Goal: Task Accomplishment & Management: Complete application form

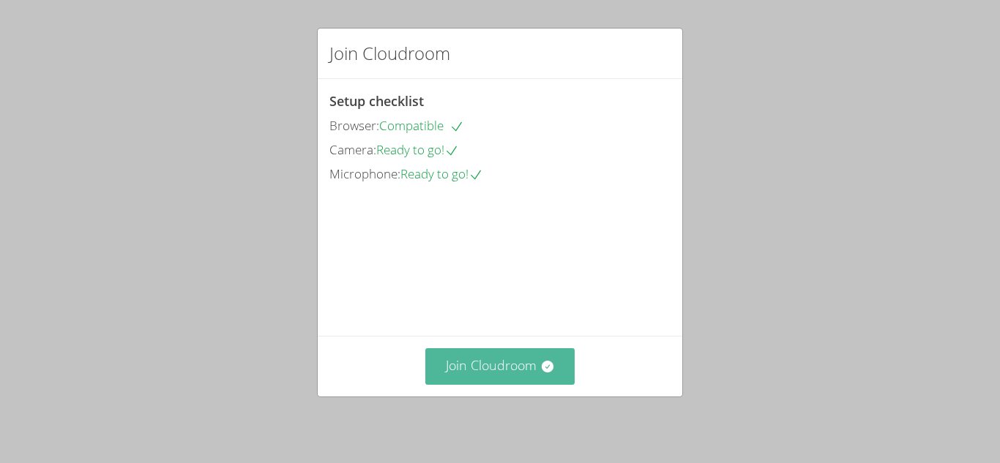
click at [501, 368] on button "Join Cloudroom" at bounding box center [500, 366] width 150 height 36
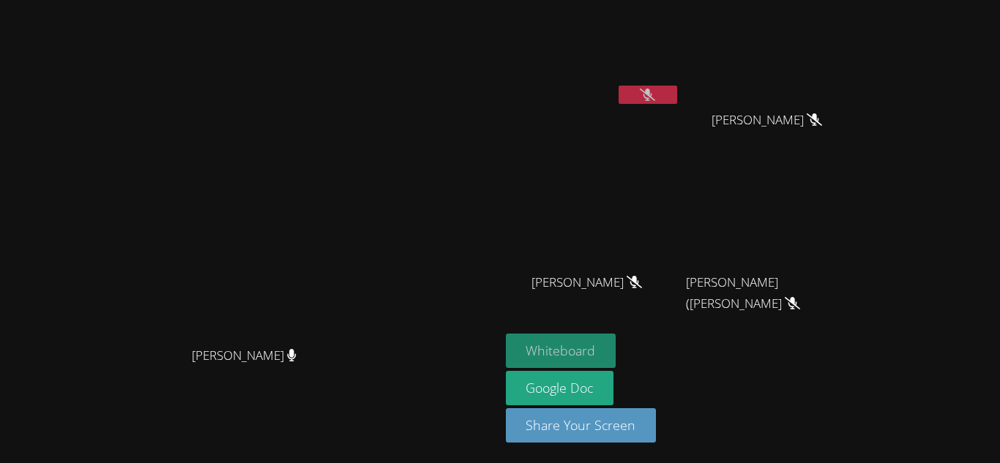
click at [616, 350] on button "Whiteboard" at bounding box center [561, 351] width 111 height 34
click at [616, 351] on button "Whiteboard" at bounding box center [561, 351] width 111 height 34
click at [616, 343] on button "Whiteboard" at bounding box center [561, 351] width 111 height 34
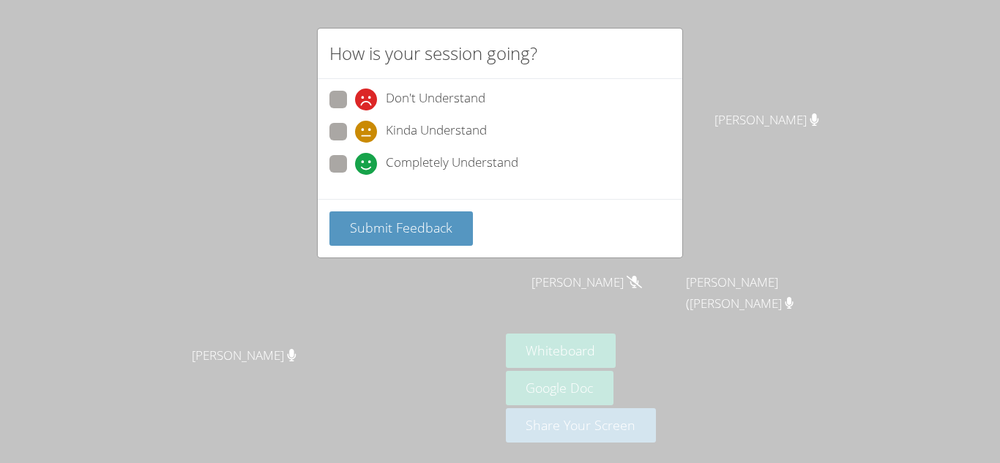
click at [350, 163] on label "Completely Understand" at bounding box center [423, 165] width 189 height 20
click at [355, 163] on input "Completely Understand" at bounding box center [361, 161] width 12 height 12
radio input "true"
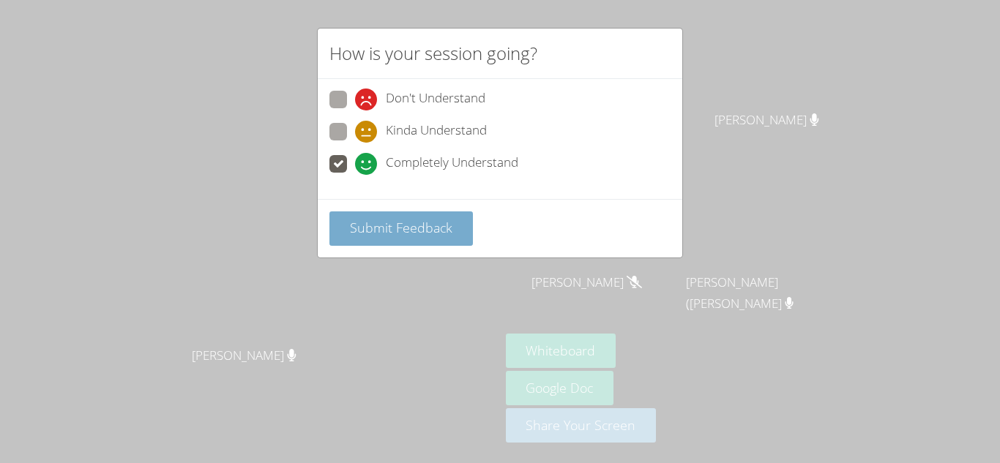
click at [399, 237] on button "Submit Feedback" at bounding box center [400, 229] width 143 height 34
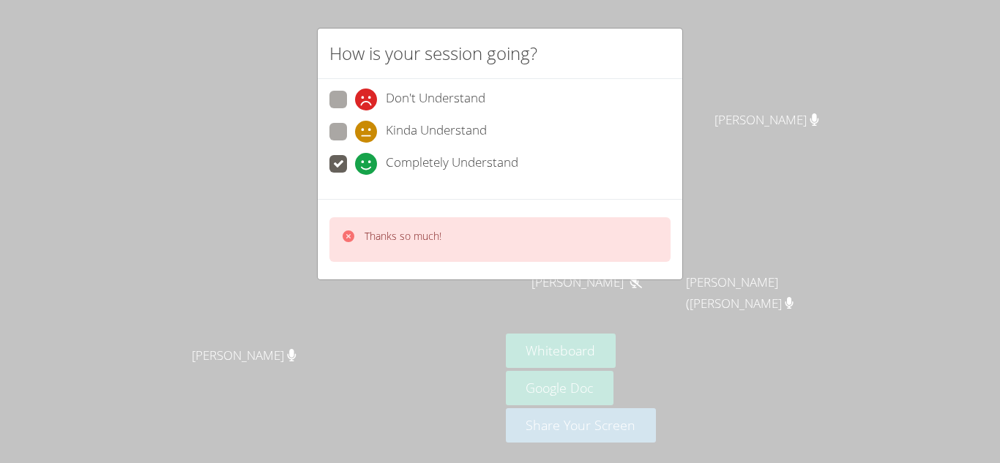
click at [460, 314] on div "How is your session going? Don't Understand Kinda Understand Completely Underst…" at bounding box center [500, 231] width 1000 height 463
click at [465, 317] on div "How is your session going? Don't Understand Kinda Understand Completely Underst…" at bounding box center [500, 231] width 1000 height 463
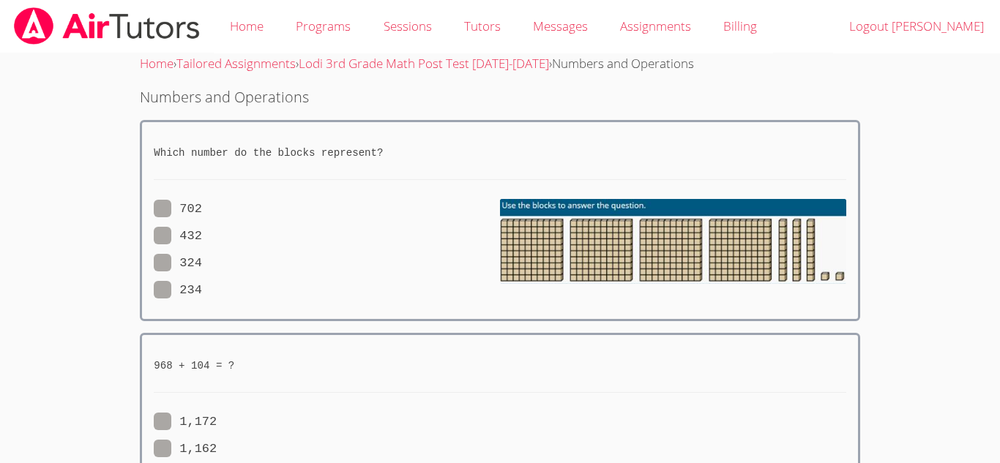
click at [266, 261] on div "324" at bounding box center [327, 263] width 346 height 21
click at [258, 335] on div "968 + 104 = ? 1,172 1,162 1,072 1,062" at bounding box center [500, 433] width 720 height 201
click at [202, 235] on span at bounding box center [202, 236] width 0 height 14
click at [202, 235] on input "432" at bounding box center [208, 233] width 12 height 12
radio input "true"
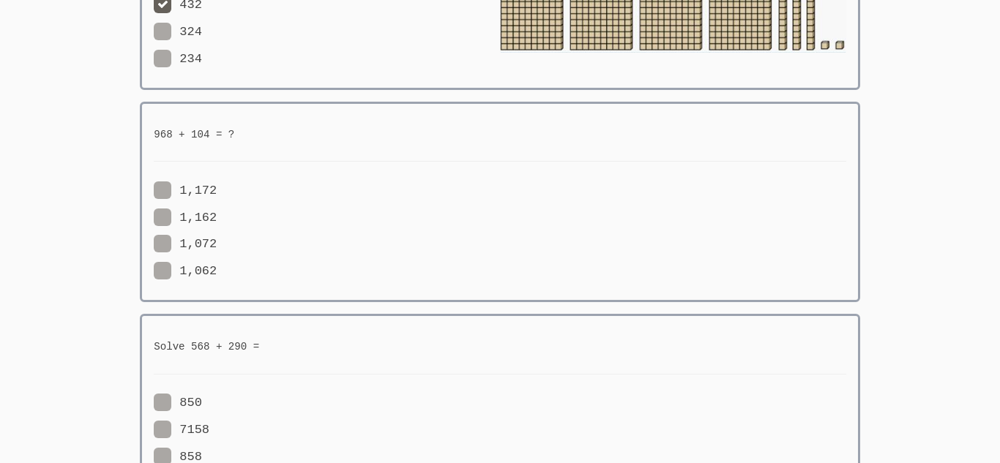
scroll to position [234, 0]
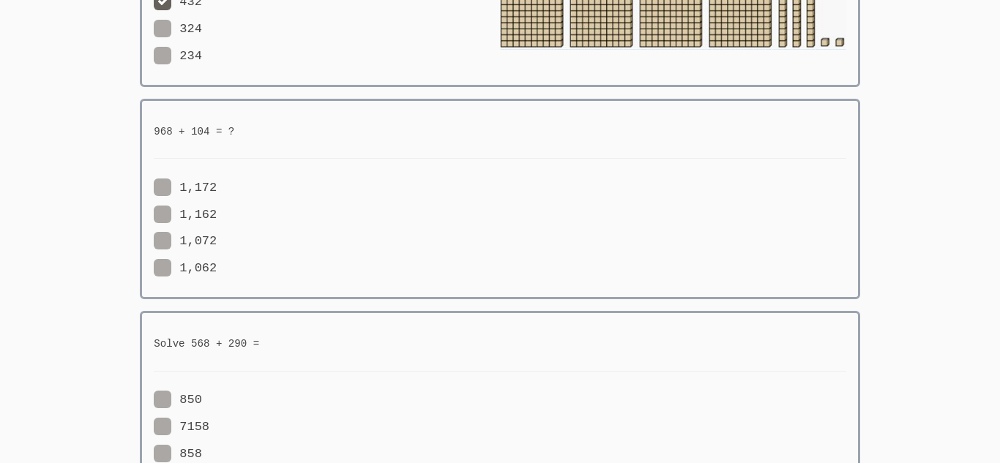
click at [476, 404] on div "850" at bounding box center [327, 400] width 346 height 21
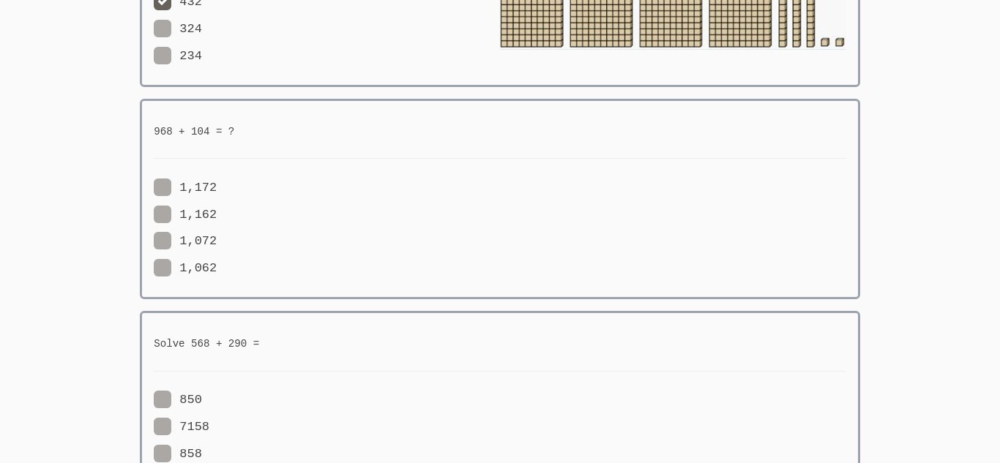
click at [476, 404] on div "850" at bounding box center [327, 400] width 346 height 21
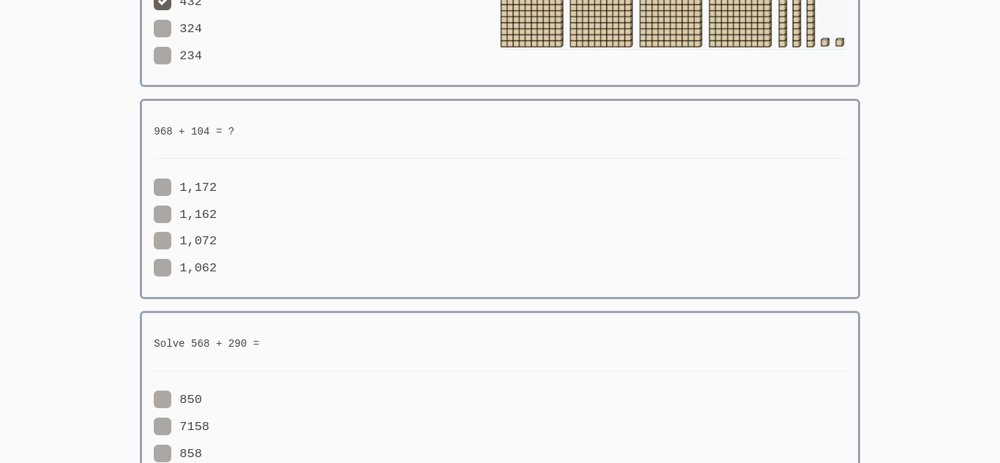
click at [476, 404] on div "850" at bounding box center [327, 400] width 346 height 21
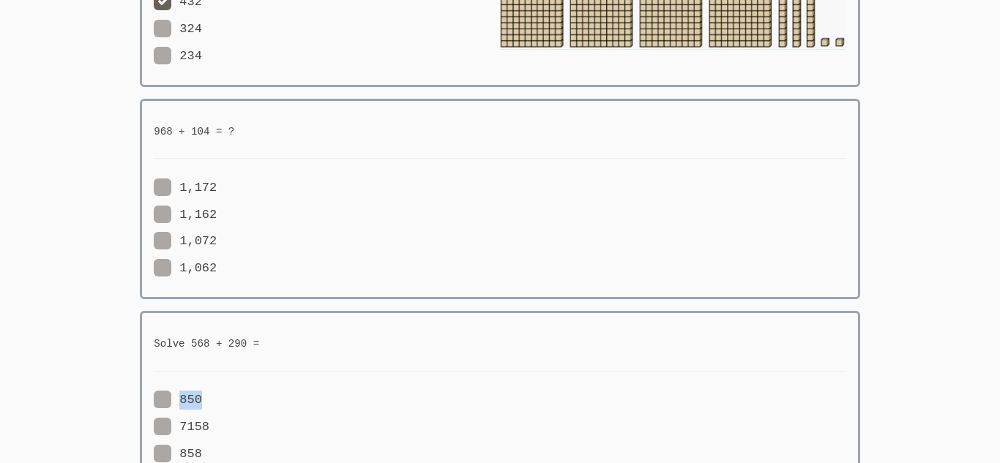
click at [476, 404] on div "850" at bounding box center [327, 400] width 346 height 21
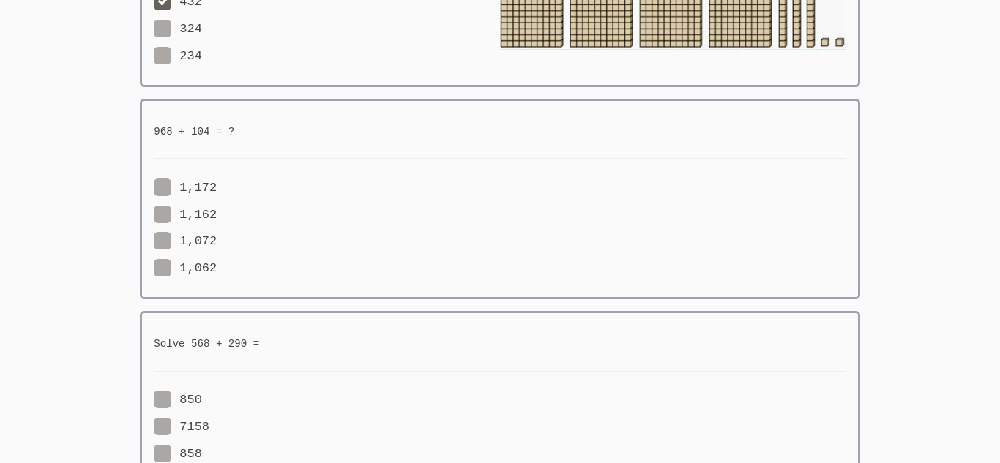
click at [476, 404] on div "850" at bounding box center [327, 400] width 346 height 21
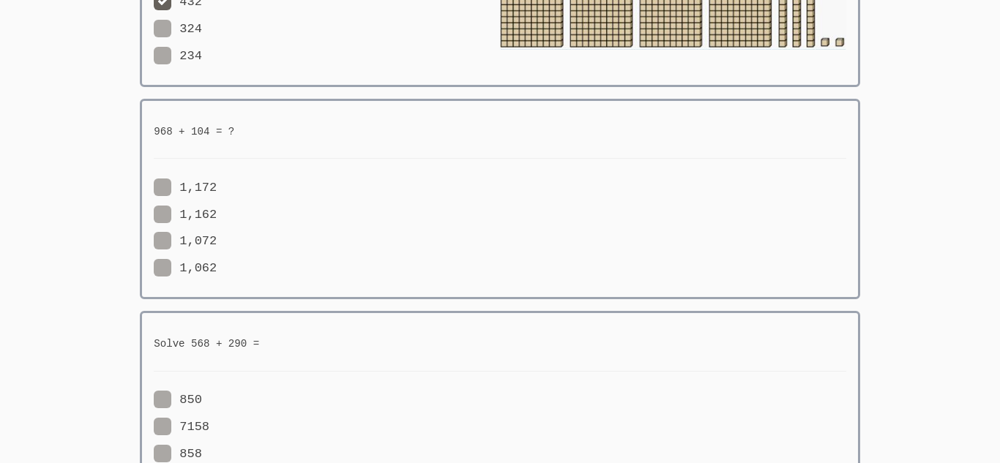
click at [476, 404] on div "850" at bounding box center [327, 400] width 346 height 21
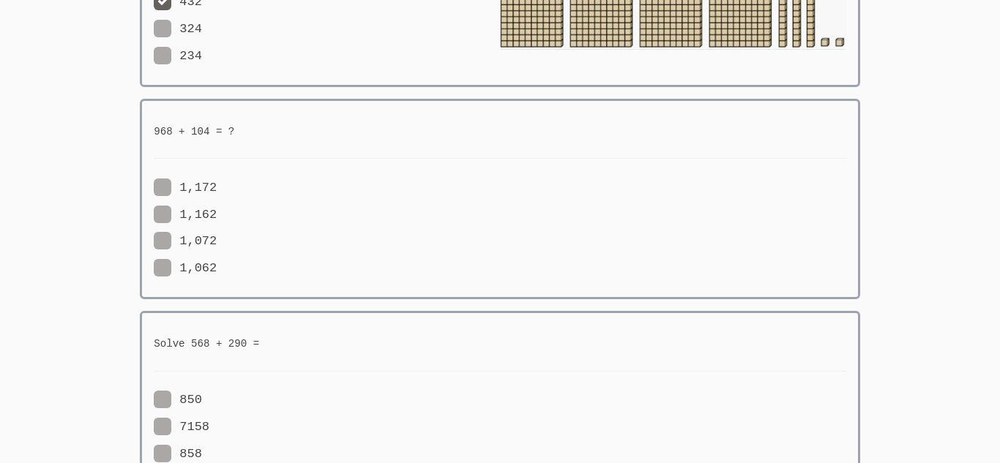
click at [217, 267] on span at bounding box center [217, 268] width 0 height 14
click at [217, 267] on input "1,062" at bounding box center [223, 265] width 12 height 12
radio input "true"
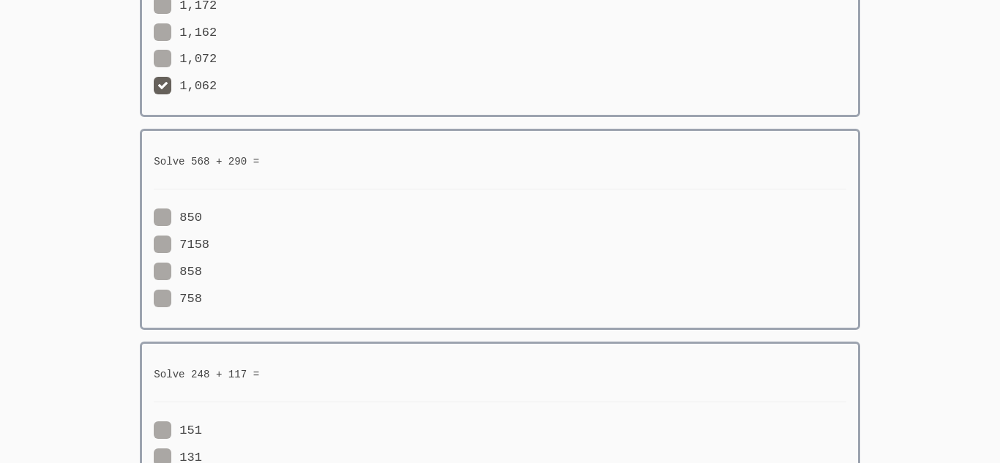
scroll to position [439, 0]
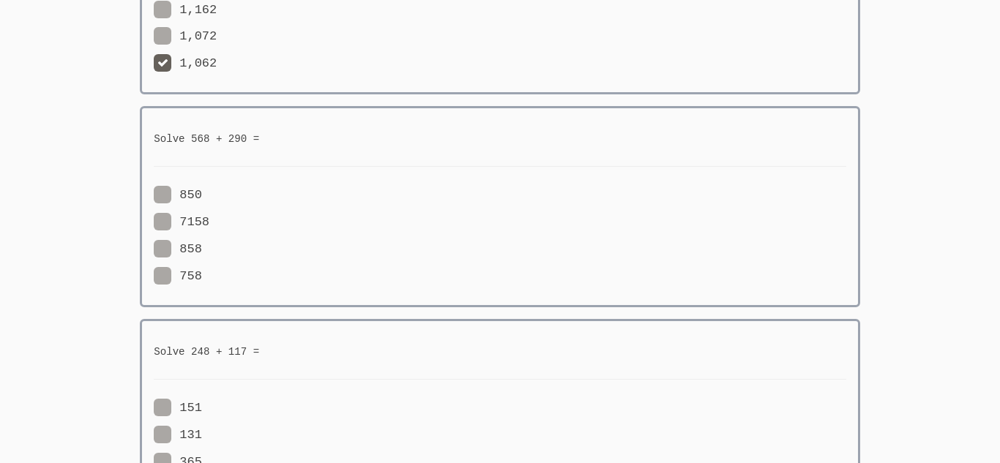
click at [202, 249] on span at bounding box center [202, 249] width 0 height 14
click at [202, 249] on input "858" at bounding box center [208, 246] width 12 height 12
radio input "true"
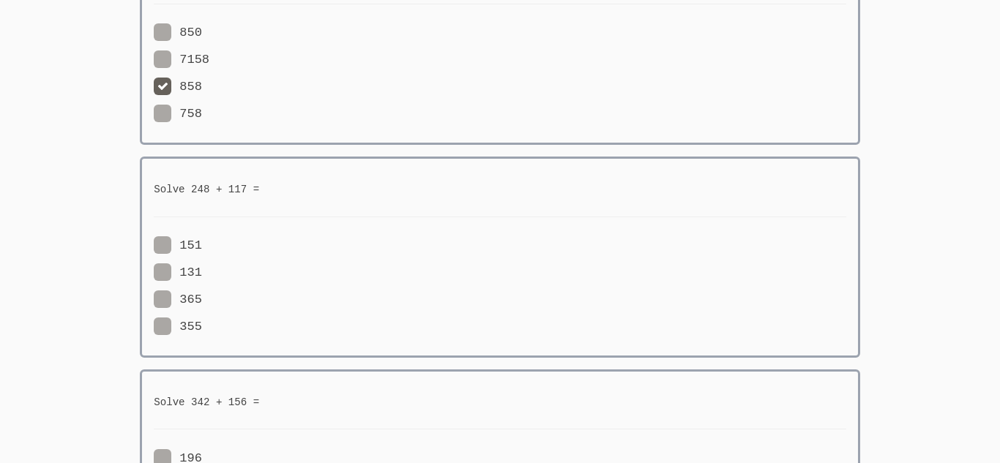
scroll to position [615, 0]
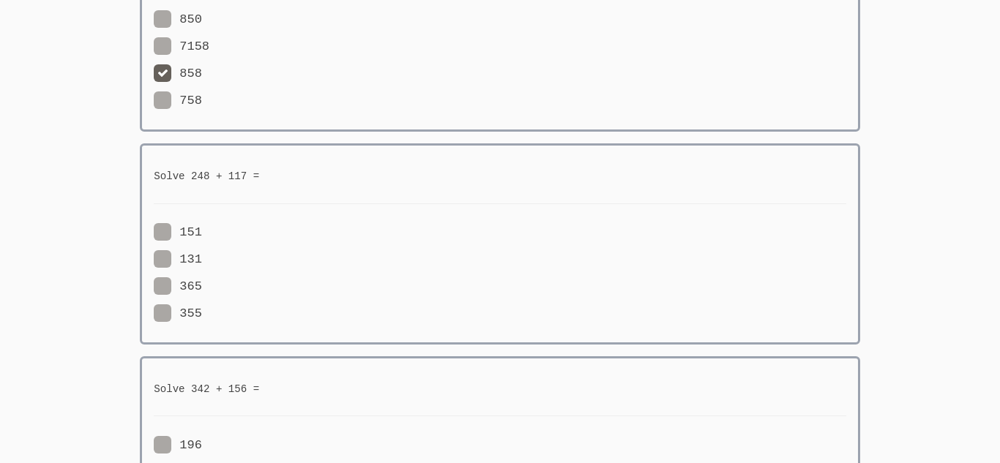
click at [202, 234] on span at bounding box center [202, 232] width 0 height 14
click at [202, 234] on input "151" at bounding box center [208, 229] width 12 height 12
radio input "true"
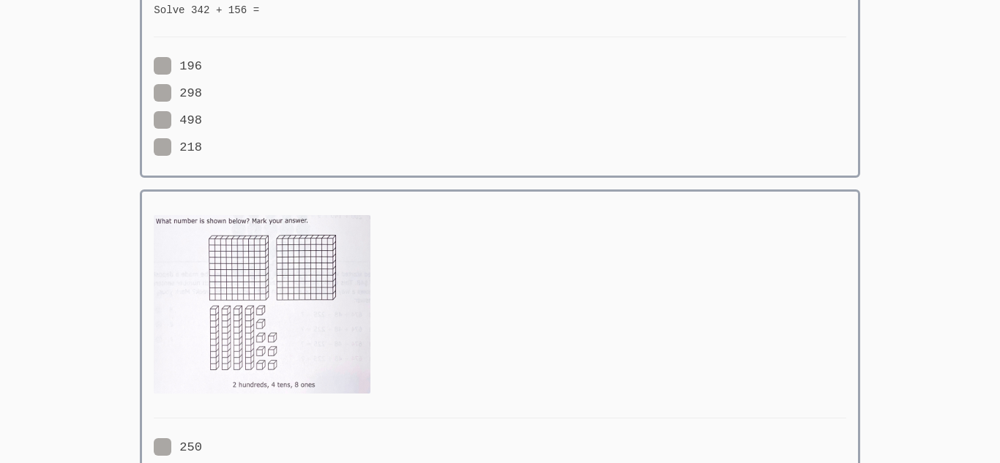
scroll to position [996, 0]
click at [202, 117] on span at bounding box center [202, 119] width 0 height 14
click at [202, 117] on input "498" at bounding box center [208, 116] width 12 height 12
radio input "true"
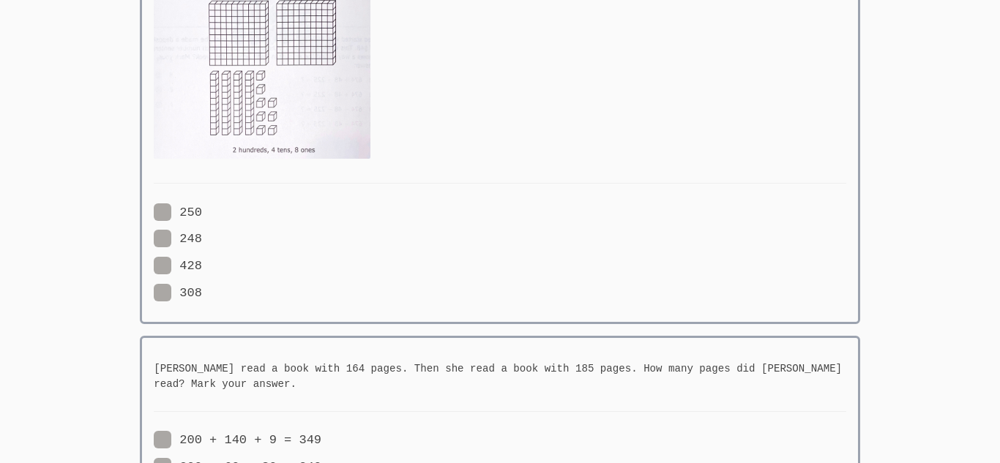
scroll to position [1230, 0]
click at [202, 236] on span at bounding box center [202, 238] width 0 height 14
click at [202, 236] on input "248" at bounding box center [208, 235] width 12 height 12
radio input "true"
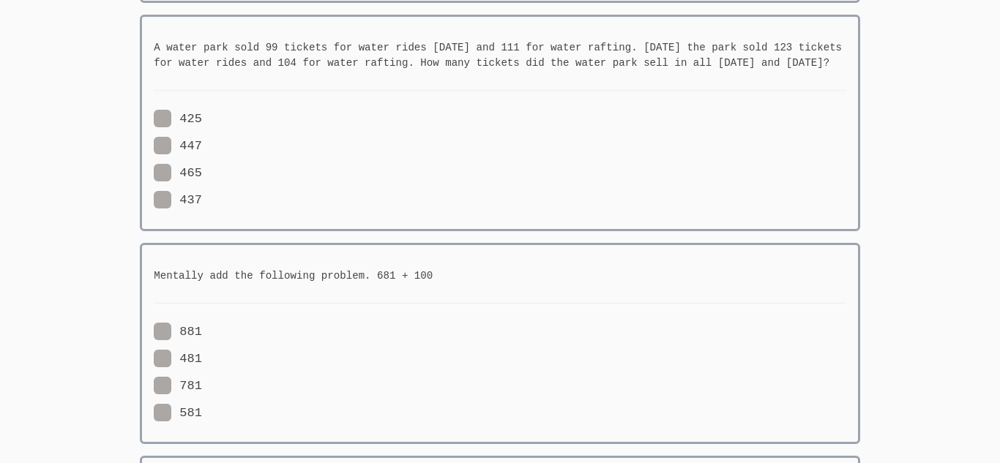
scroll to position [1781, 0]
click at [202, 142] on span at bounding box center [202, 144] width 0 height 14
click at [202, 142] on input "447" at bounding box center [208, 141] width 12 height 12
radio input "true"
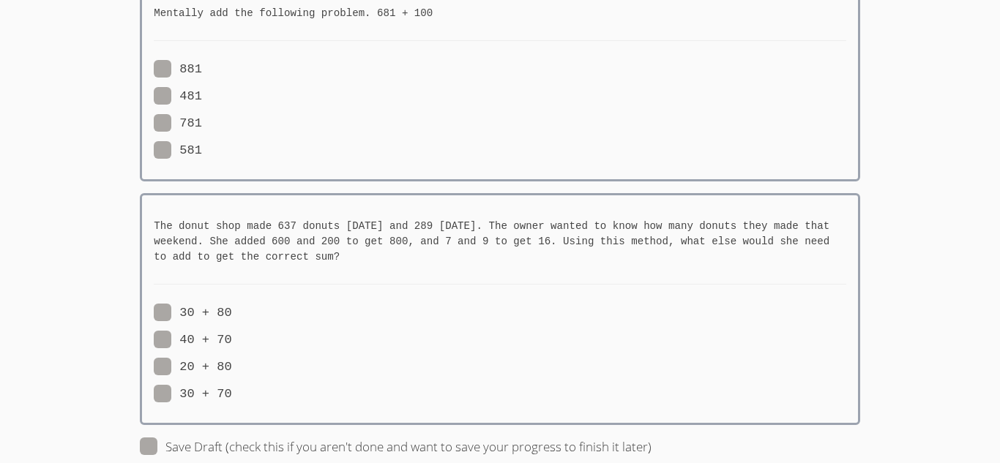
scroll to position [2045, 0]
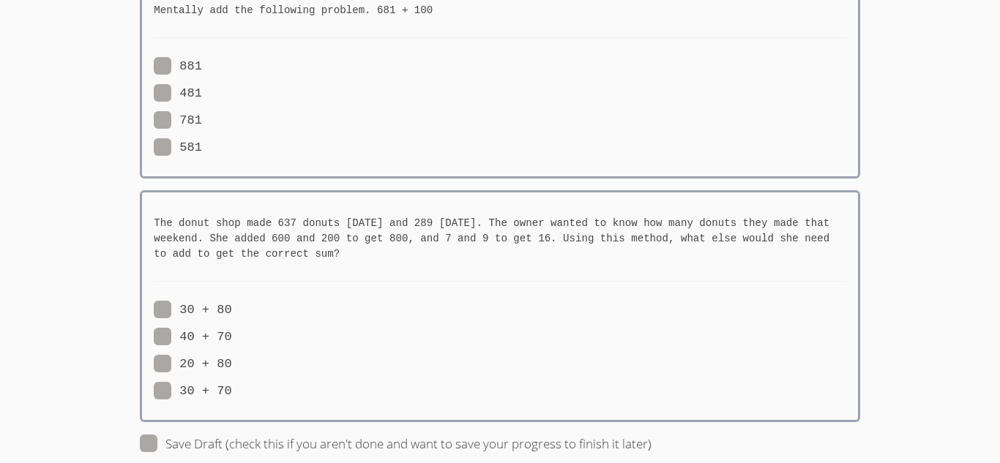
click at [202, 62] on span at bounding box center [202, 66] width 0 height 14
click at [202, 62] on input "881" at bounding box center [208, 63] width 12 height 12
radio input "true"
click at [232, 339] on span at bounding box center [232, 337] width 0 height 14
click at [232, 339] on input "40 + 70" at bounding box center [238, 334] width 12 height 12
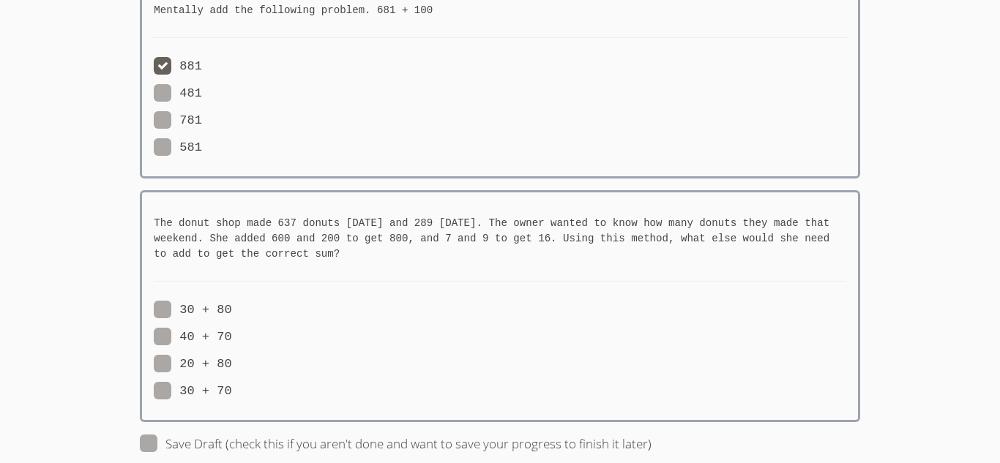
radio input "true"
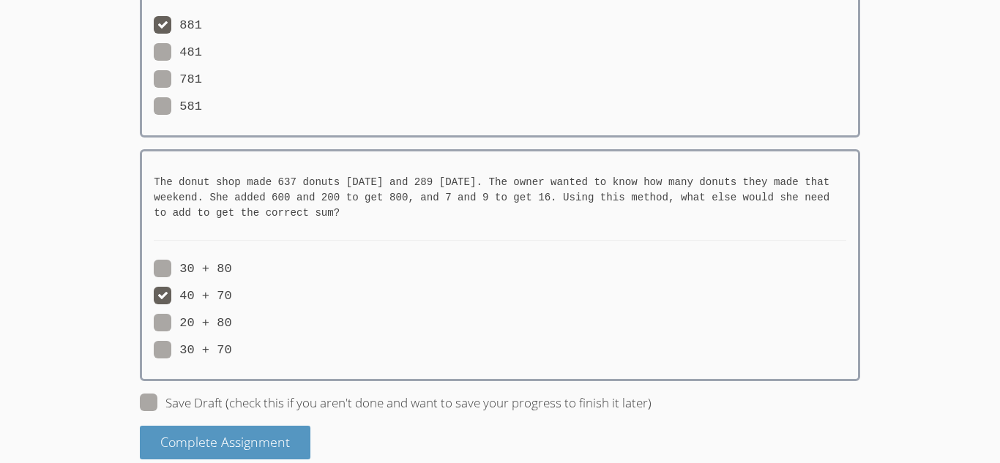
scroll to position [2103, 0]
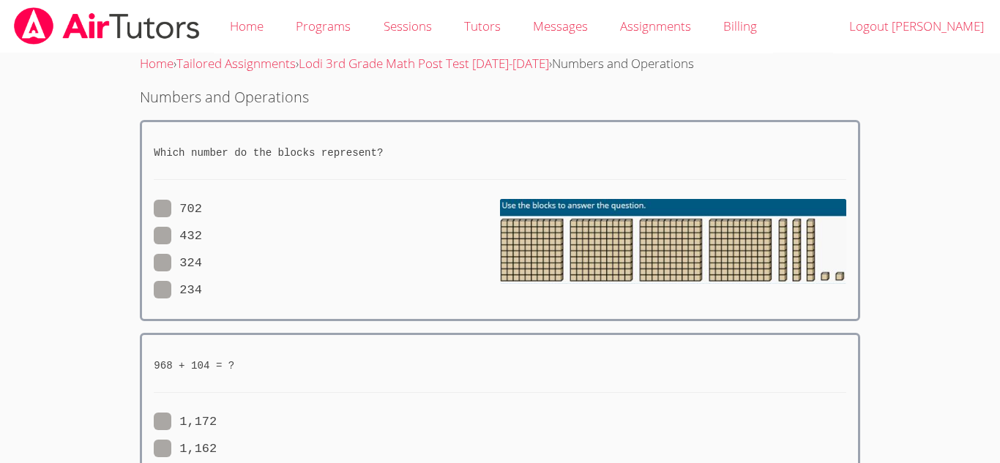
click at [202, 233] on span at bounding box center [202, 236] width 0 height 14
click at [202, 233] on input "432" at bounding box center [208, 233] width 12 height 12
radio input "true"
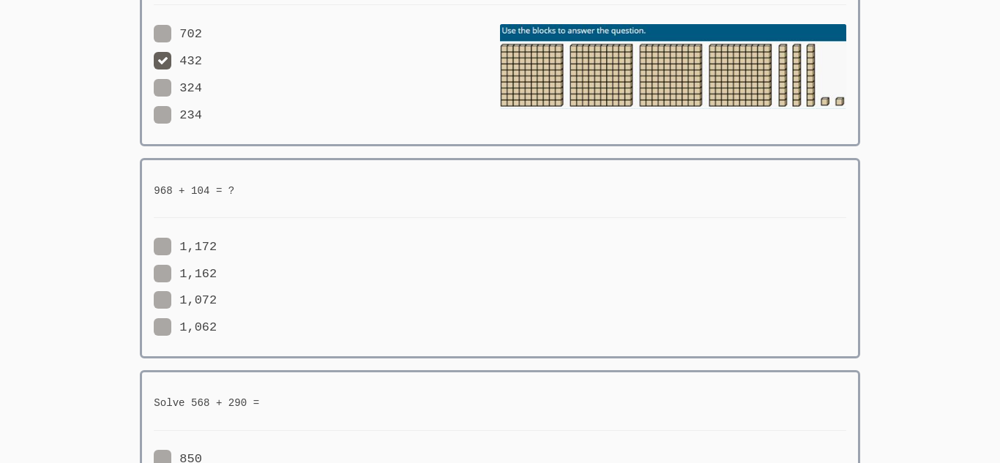
scroll to position [176, 0]
click at [217, 272] on span at bounding box center [217, 273] width 0 height 14
click at [217, 272] on input "1,162" at bounding box center [223, 270] width 12 height 12
radio input "true"
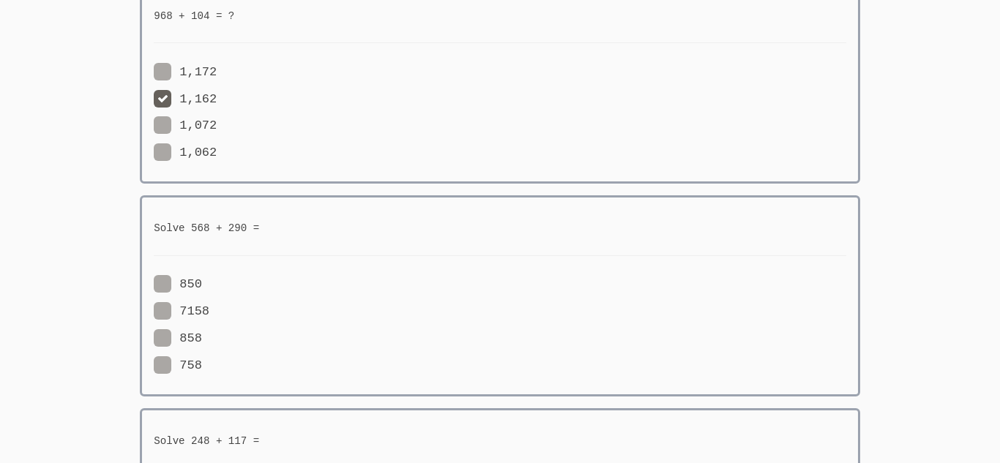
scroll to position [351, 0]
click at [202, 337] on span at bounding box center [202, 337] width 0 height 14
click at [202, 337] on input "858" at bounding box center [208, 334] width 12 height 12
radio input "true"
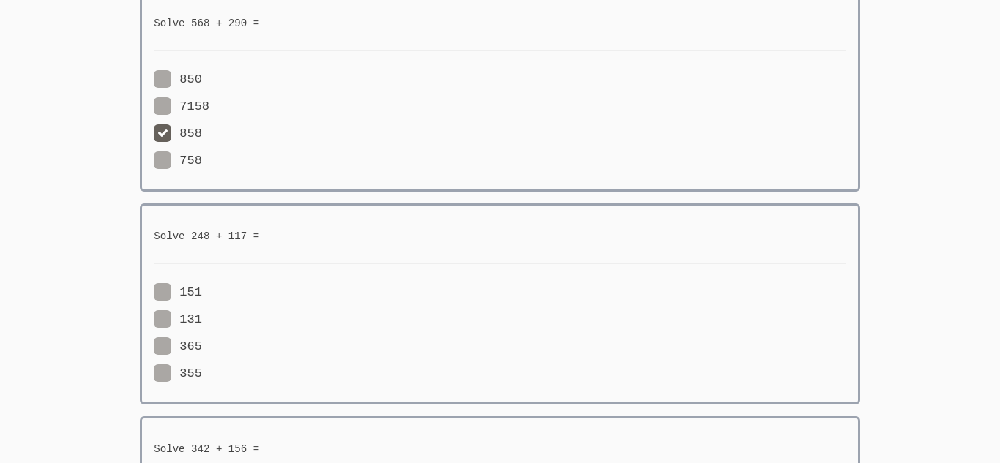
scroll to position [556, 0]
click at [202, 288] on span at bounding box center [202, 291] width 0 height 14
click at [202, 288] on input "151" at bounding box center [208, 288] width 12 height 12
radio input "true"
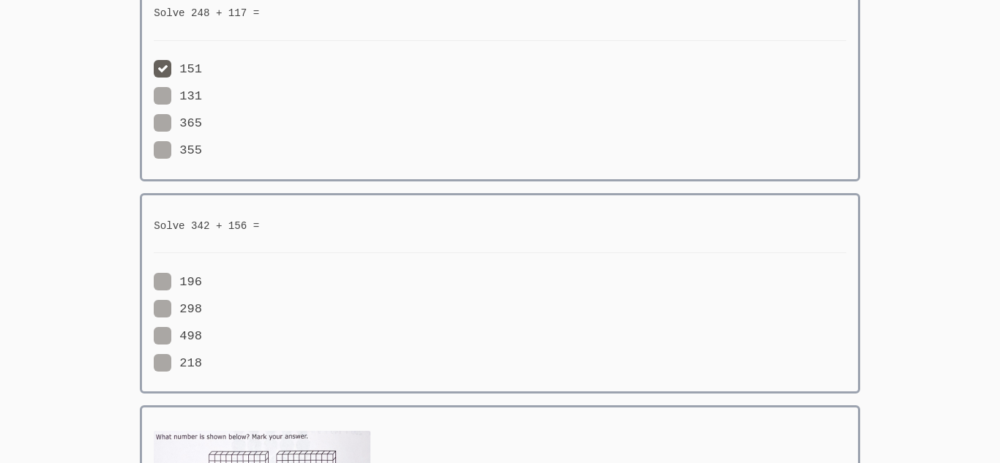
scroll to position [791, 0]
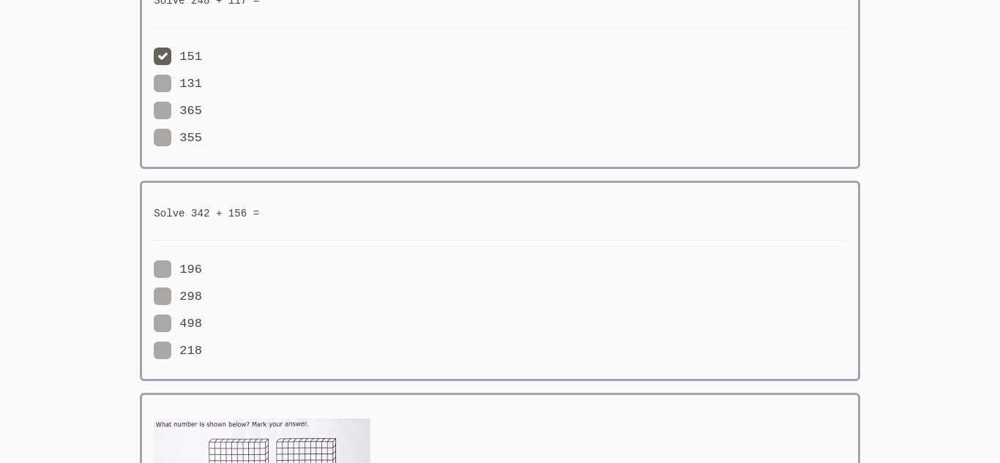
click at [202, 273] on span at bounding box center [202, 270] width 0 height 14
click at [202, 273] on input "196" at bounding box center [208, 267] width 12 height 12
radio input "true"
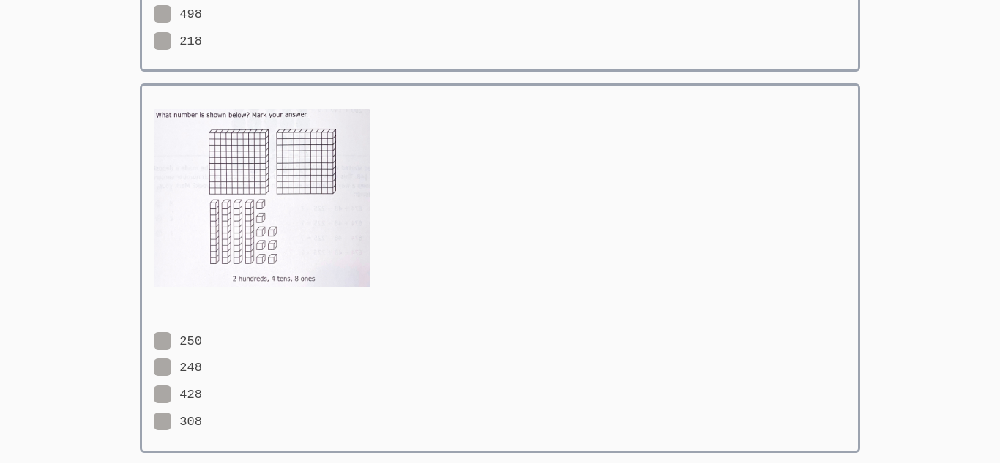
scroll to position [1095, 0]
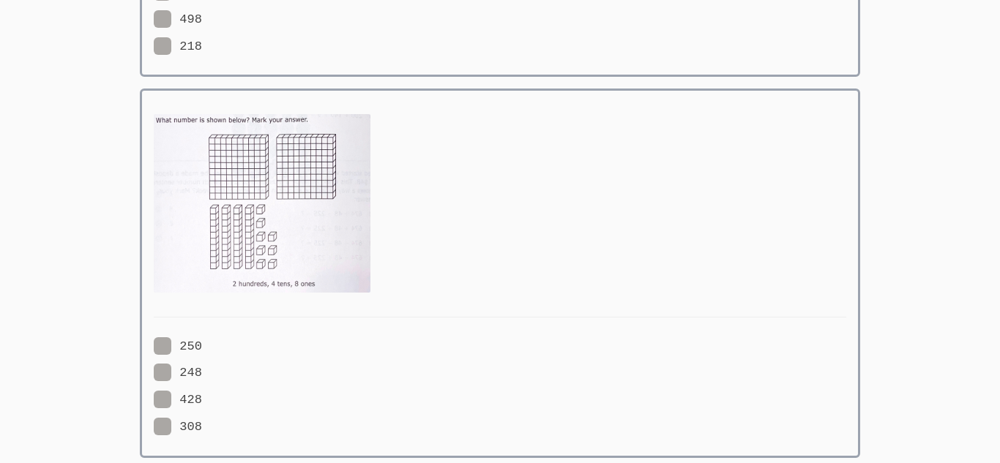
click at [145, 368] on div "250 248 428 308" at bounding box center [500, 274] width 720 height 370
click at [202, 370] on span at bounding box center [202, 373] width 0 height 14
click at [202, 370] on input "248" at bounding box center [208, 370] width 12 height 12
radio input "true"
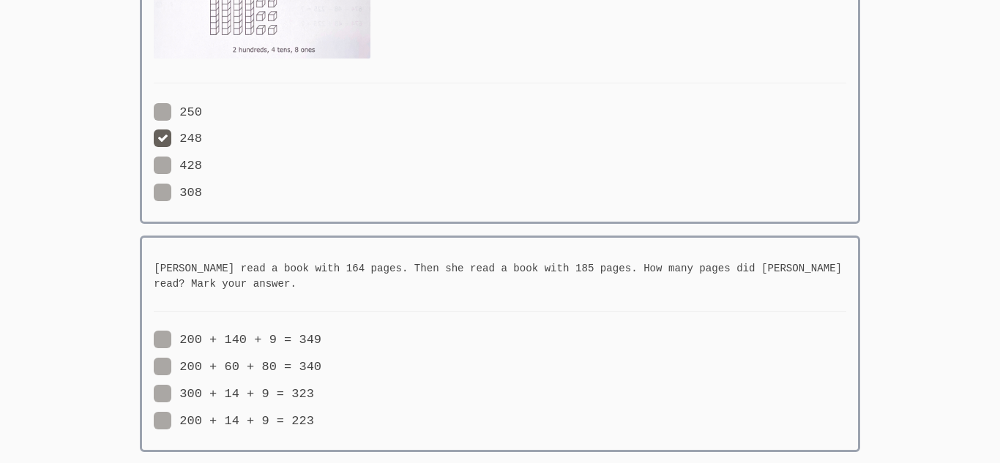
scroll to position [1359, 0]
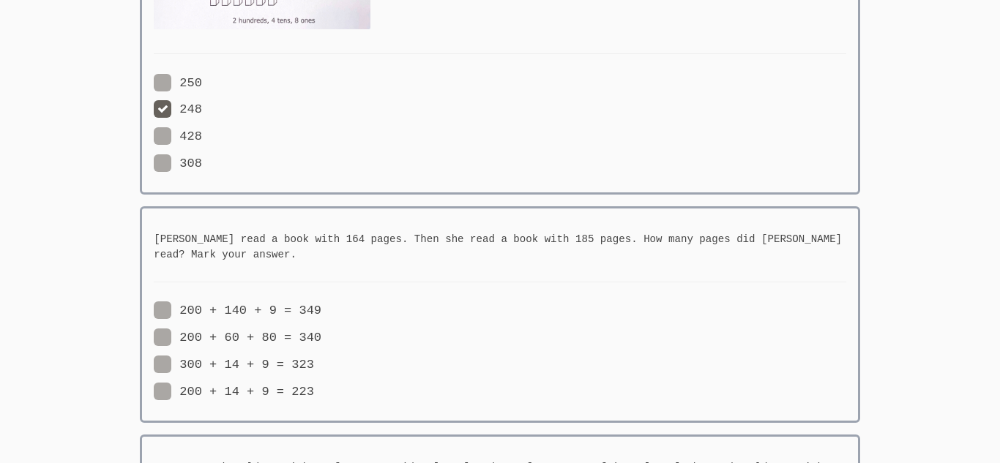
click at [321, 331] on span at bounding box center [321, 338] width 0 height 14
click at [321, 329] on input "200 + 60 + 80 = 340" at bounding box center [327, 335] width 12 height 12
radio input "true"
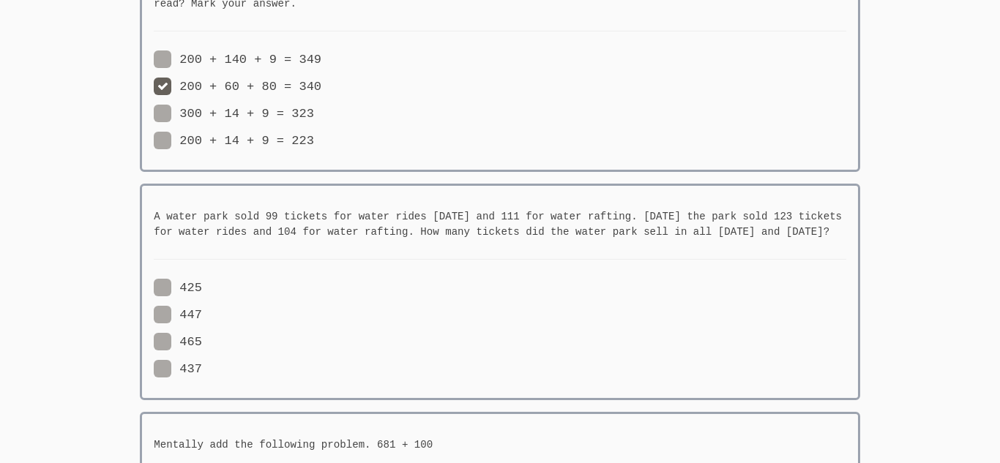
scroll to position [1622, 0]
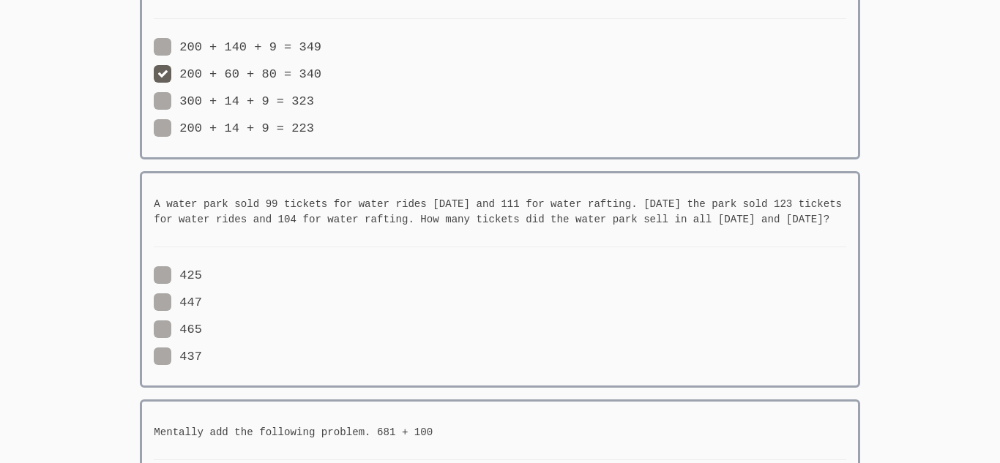
click at [202, 305] on span at bounding box center [202, 303] width 0 height 14
click at [202, 305] on input "447" at bounding box center [208, 300] width 12 height 12
radio input "true"
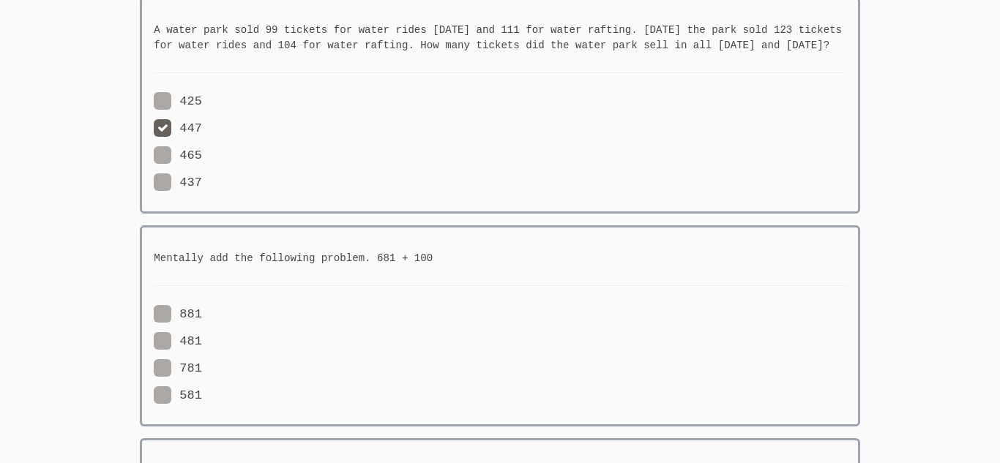
scroll to position [1798, 0]
click at [202, 360] on span at bounding box center [202, 367] width 0 height 14
click at [202, 360] on input "781" at bounding box center [208, 364] width 12 height 12
radio input "true"
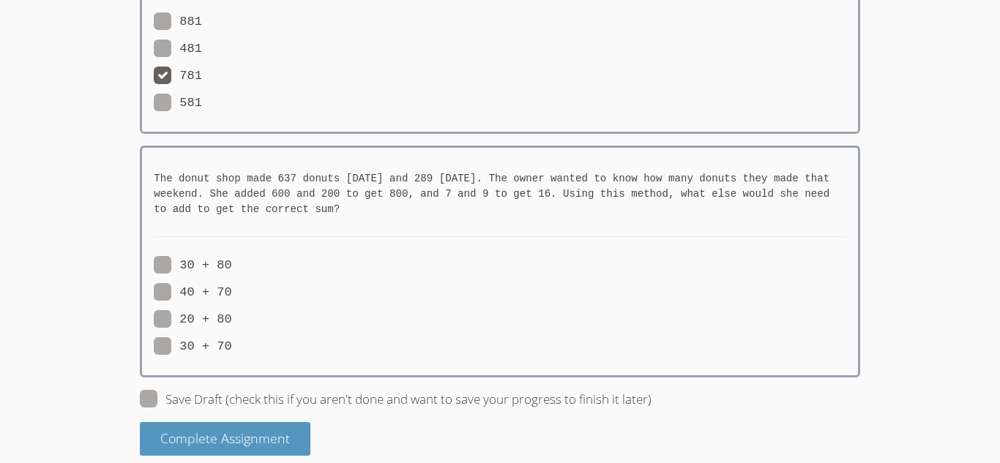
scroll to position [2091, 0]
click at [232, 284] on span at bounding box center [232, 291] width 0 height 14
click at [232, 284] on input "40 + 70" at bounding box center [238, 288] width 12 height 12
radio input "true"
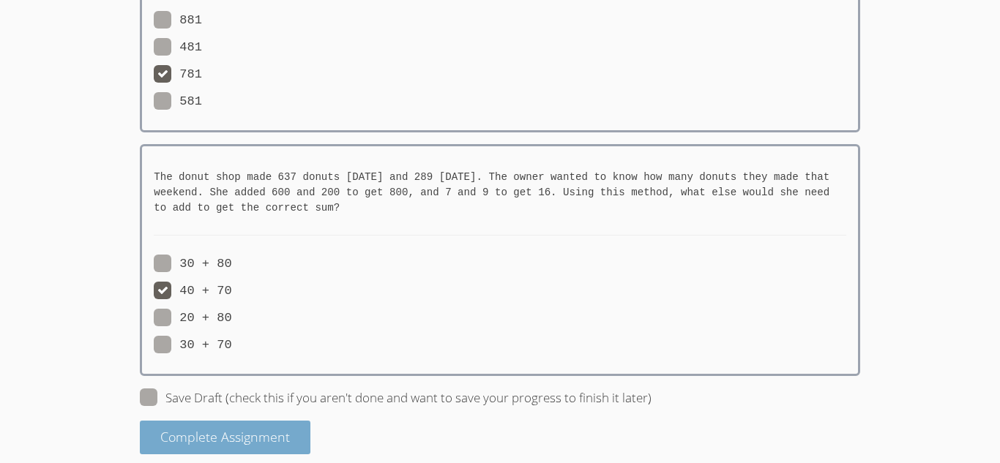
click at [215, 428] on span "Complete Assignment" at bounding box center [225, 437] width 130 height 18
